Goal: Task Accomplishment & Management: Complete application form

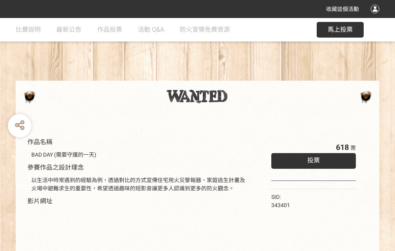
click at [376, 16] on div "收藏這個活動" at bounding box center [197, 9] width 395 height 18
click at [245, 77] on div "作品名稱 BAD DAY (需要守護的一天) 參賽作品之設計理念 以生活中時常遇到的經驗為例，透過對比的方式宣傳住宅用火災警報器、家庭逃生計畫及火場中避難求生…" at bounding box center [197, 182] width 395 height 329
click at [311, 158] on span "投票" at bounding box center [313, 159] width 13 height 7
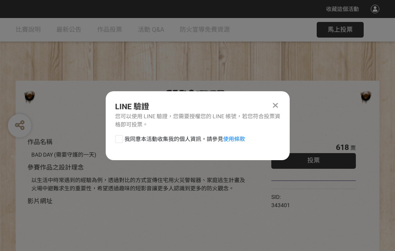
click at [118, 137] on div at bounding box center [119, 139] width 8 height 8
checkbox input "true"
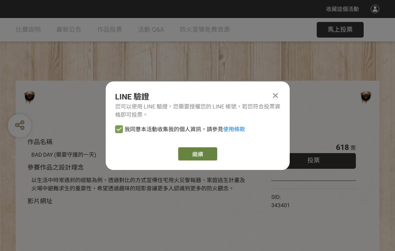
click at [197, 154] on link "繼續" at bounding box center [197, 153] width 39 height 13
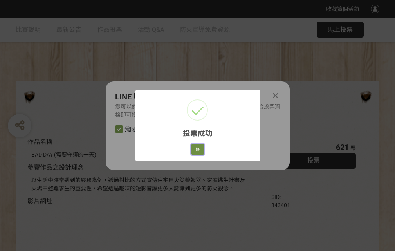
click at [195, 148] on button "好" at bounding box center [197, 149] width 13 height 11
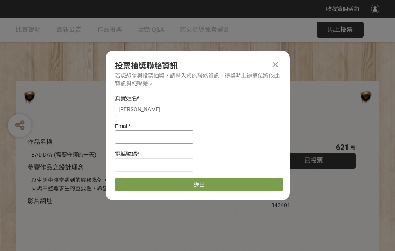
click at [156, 137] on input at bounding box center [154, 136] width 78 height 13
type input "[EMAIL_ADDRESS][DOMAIN_NAME]"
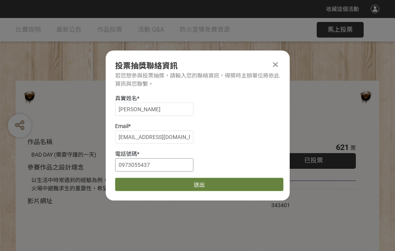
type input "0973055437"
click at [137, 182] on button "送出" at bounding box center [199, 184] width 168 height 13
